Goal: Information Seeking & Learning: Find specific fact

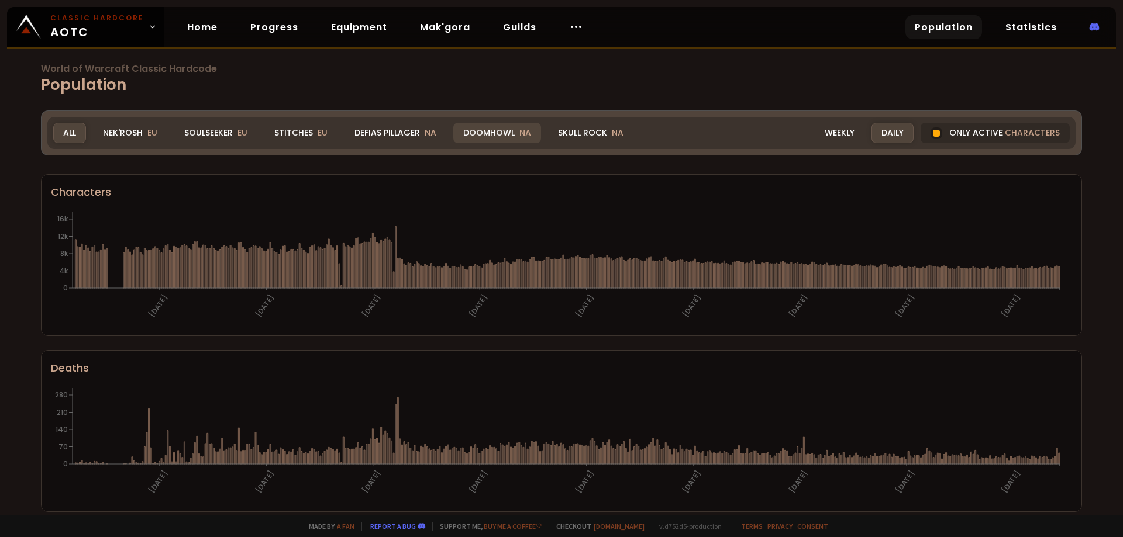
drag, startPoint x: 578, startPoint y: 142, endPoint x: 494, endPoint y: 131, distance: 84.9
click at [578, 143] on div "Skull Rock NA" at bounding box center [590, 133] width 85 height 20
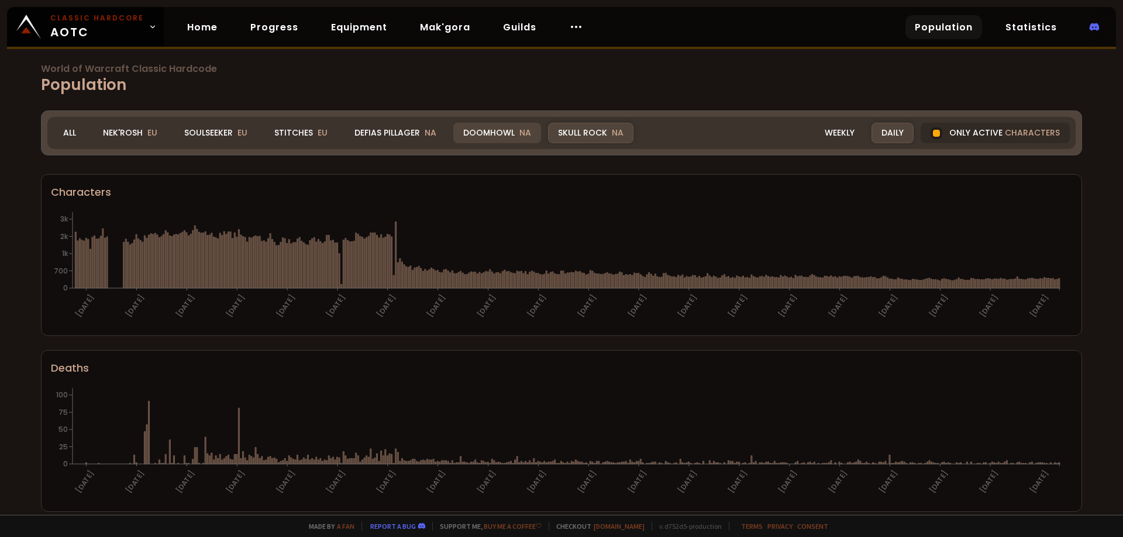
click at [494, 131] on div "Doomhowl NA" at bounding box center [497, 133] width 88 height 20
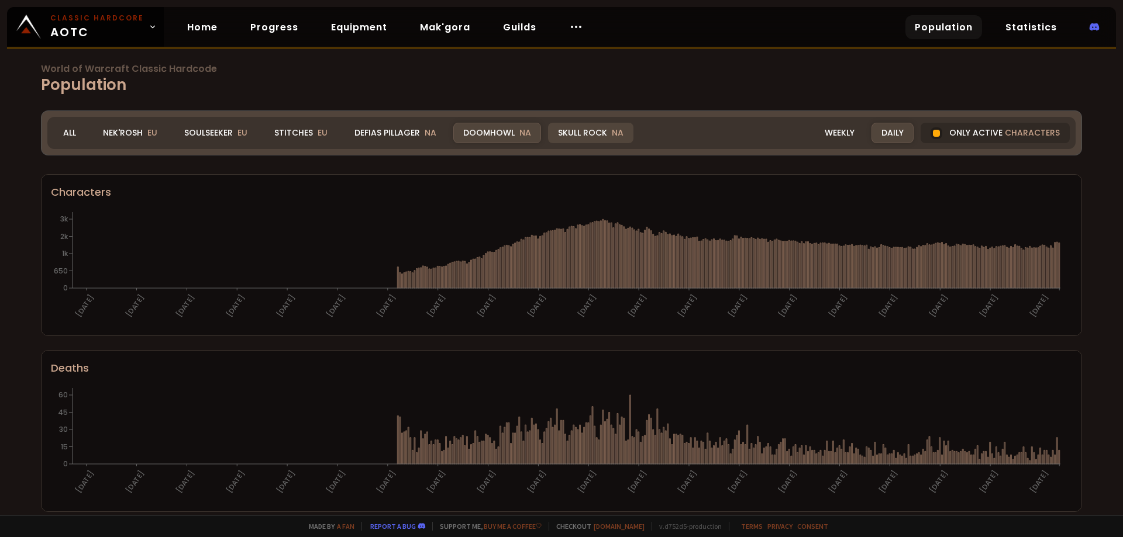
click at [604, 126] on div "Skull Rock NA" at bounding box center [590, 133] width 85 height 20
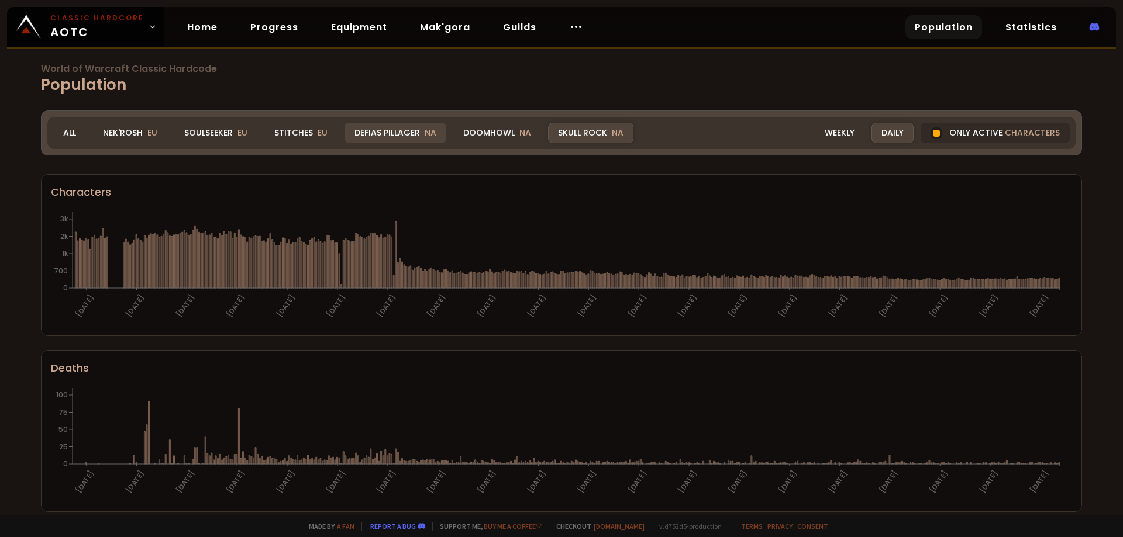
click at [425, 129] on span "NA" at bounding box center [431, 133] width 12 height 12
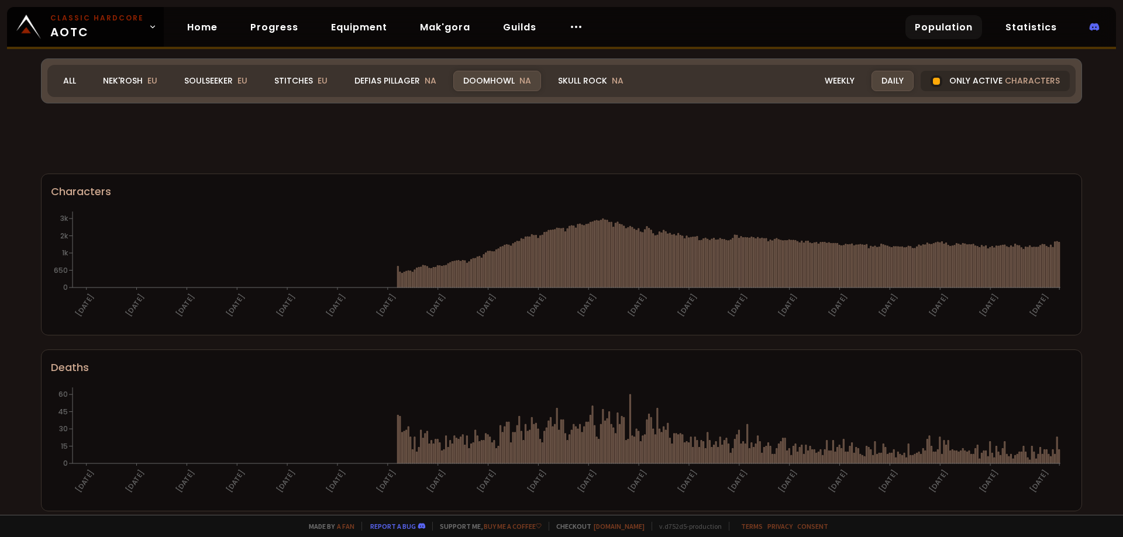
scroll to position [656, 0]
